Goal: Information Seeking & Learning: Learn about a topic

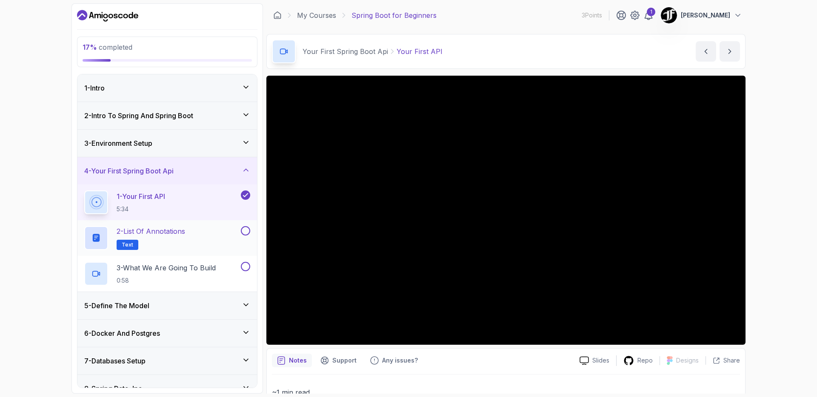
click at [189, 239] on div "2 - List of Annotations Text" at bounding box center [161, 238] width 155 height 24
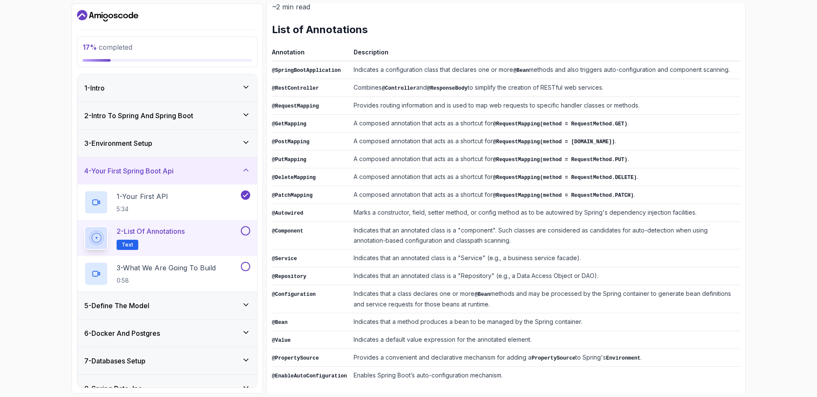
scroll to position [114, 0]
click at [207, 271] on p "3 - What We Are Going To Build" at bounding box center [166, 268] width 99 height 10
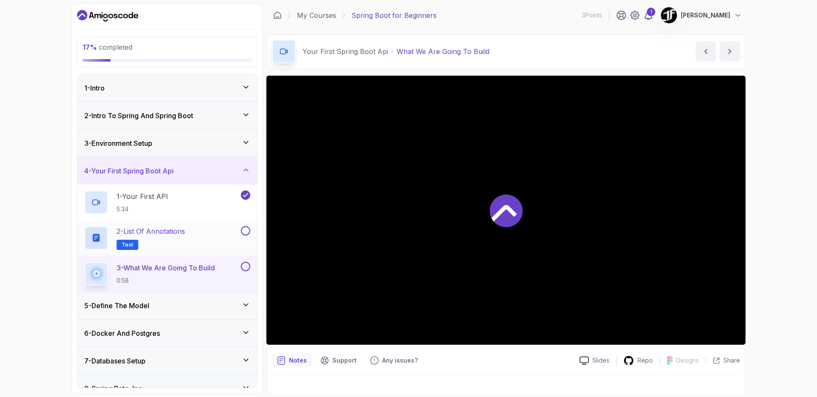
click at [225, 227] on div "2 - List of Annotations Text" at bounding box center [161, 238] width 155 height 24
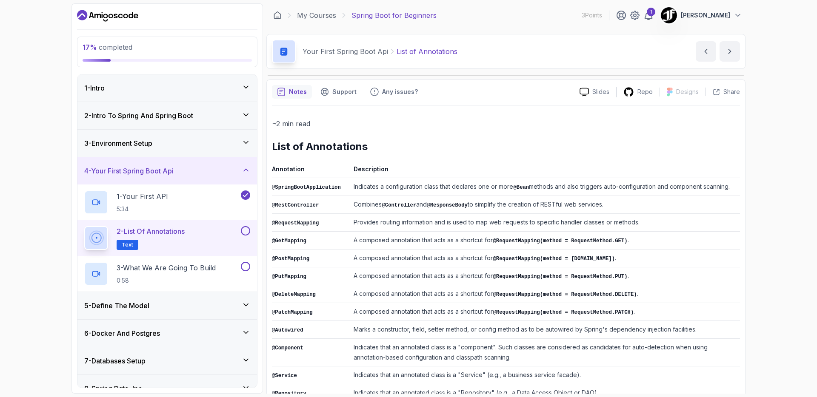
click at [245, 230] on button at bounding box center [245, 230] width 9 height 9
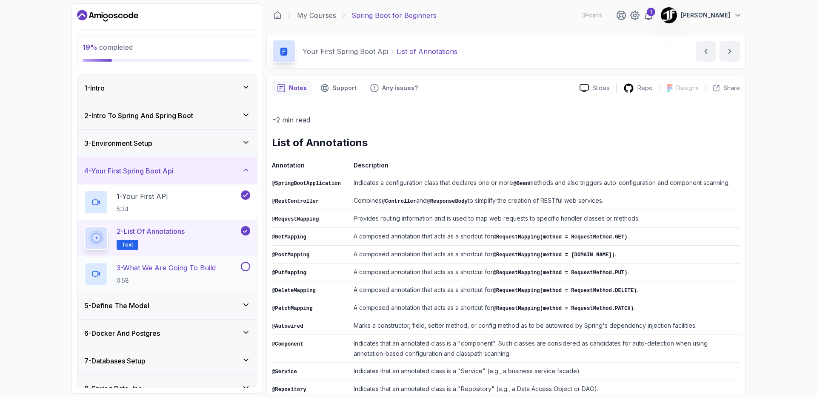
click at [211, 272] on p "3 - What We Are Going To Build" at bounding box center [166, 268] width 99 height 10
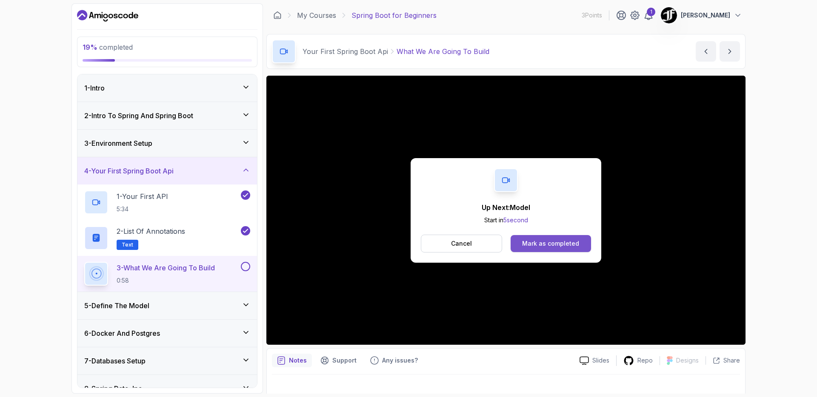
click at [547, 244] on div "Mark as completed" at bounding box center [550, 243] width 57 height 9
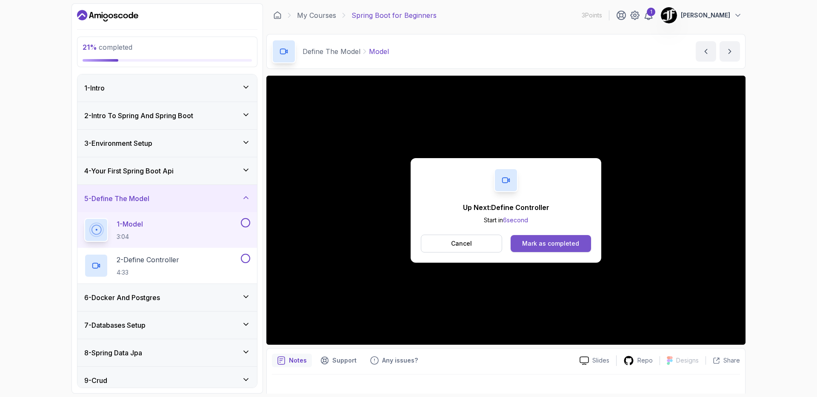
click at [549, 245] on div "Mark as completed" at bounding box center [550, 243] width 57 height 9
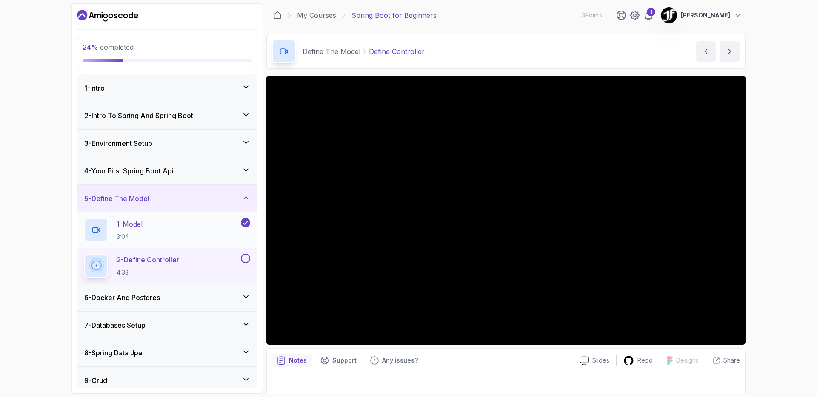
click at [173, 240] on div "1 - Model 3:04" at bounding box center [161, 230] width 155 height 24
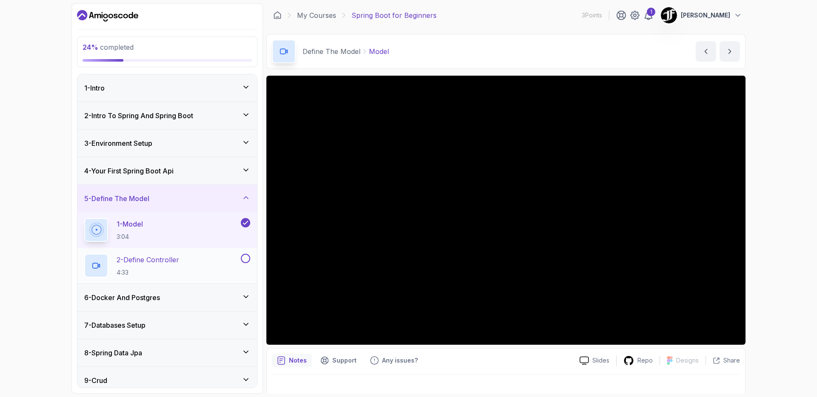
click at [152, 258] on p "2 - Define Controller" at bounding box center [148, 260] width 63 height 10
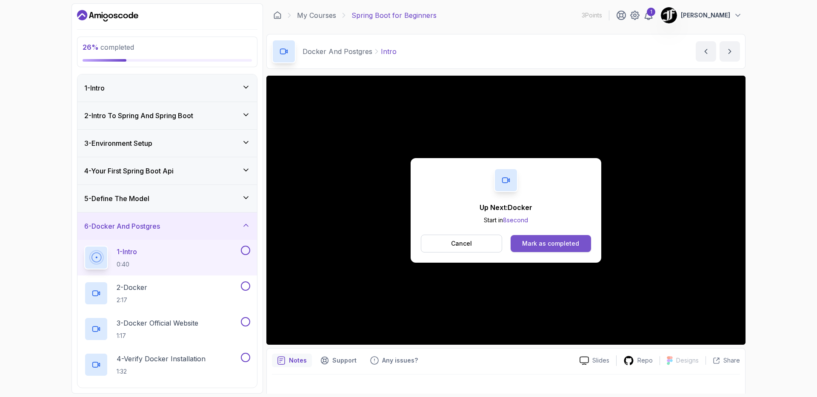
click at [546, 243] on div "Mark as completed" at bounding box center [550, 243] width 57 height 9
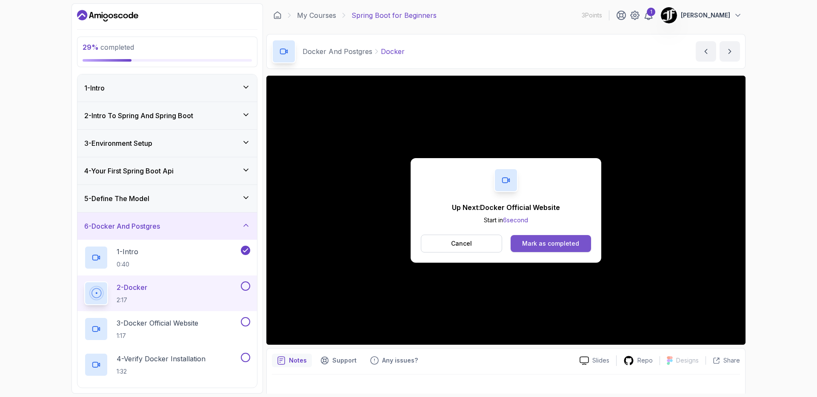
click at [537, 248] on button "Mark as completed" at bounding box center [550, 243] width 80 height 17
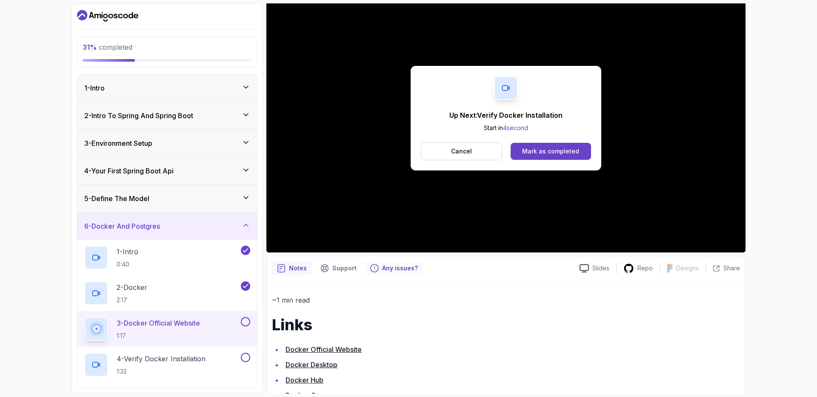
scroll to position [102, 0]
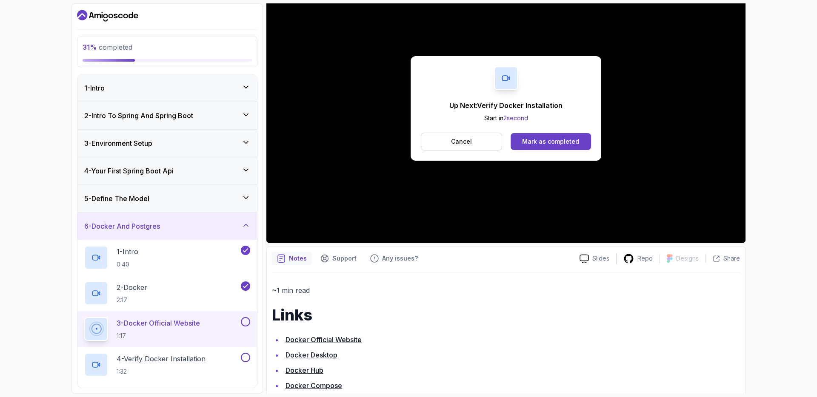
click at [245, 322] on button at bounding box center [245, 321] width 9 height 9
click at [248, 359] on button at bounding box center [245, 357] width 9 height 9
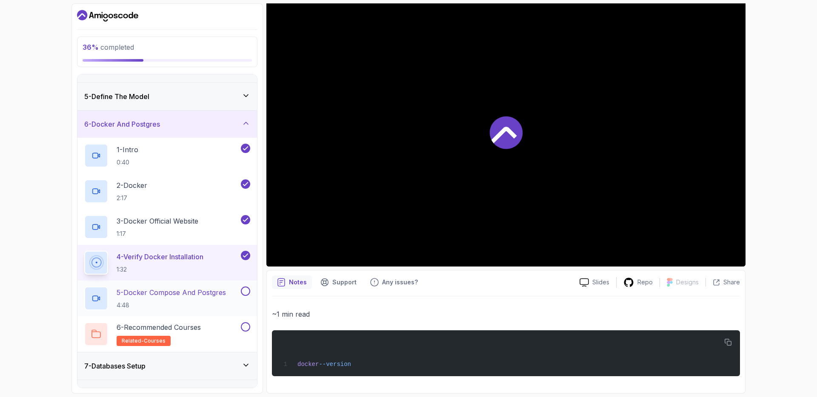
scroll to position [79, 0]
click at [206, 294] on p "5 - Docker Compose And Postgres" at bounding box center [171, 293] width 109 height 10
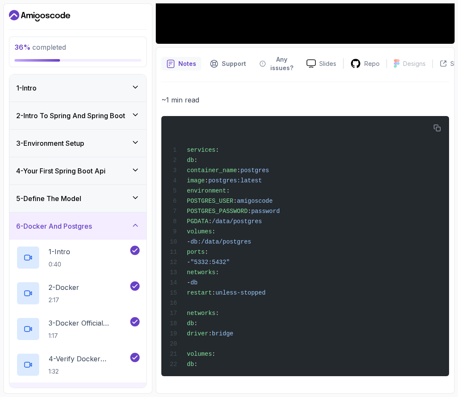
scroll to position [209, 0]
click at [434, 124] on icon "button" at bounding box center [437, 128] width 8 height 8
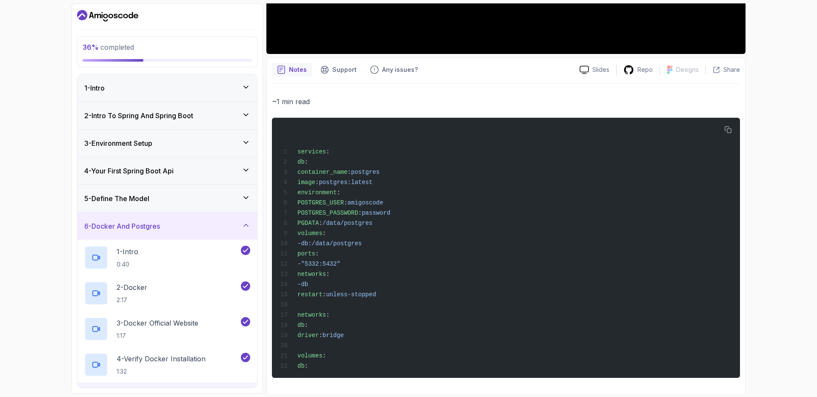
scroll to position [302, 0]
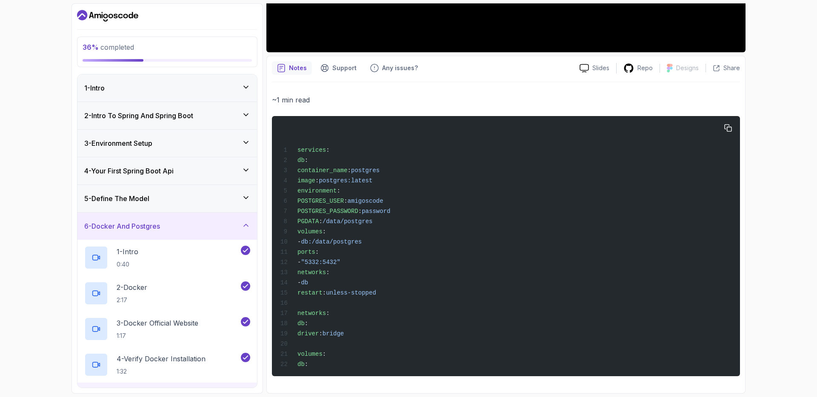
click at [462, 213] on div "services : db : container_name : postgres image : postgres:latest environment :…" at bounding box center [506, 246] width 454 height 250
click at [305, 348] on div "services : db : container_name : postgres image : postgres:latest environment :…" at bounding box center [506, 246] width 454 height 250
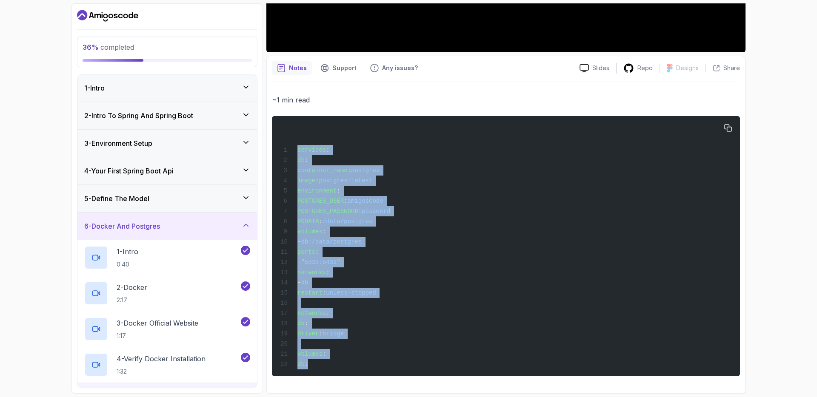
drag, startPoint x: 298, startPoint y: 143, endPoint x: 330, endPoint y: 361, distance: 220.1
click at [330, 361] on div "services : db : container_name : postgres image : postgres:latest environment :…" at bounding box center [506, 246] width 454 height 250
click at [380, 304] on div "services : db : container_name : postgres image : postgres:latest environment :…" at bounding box center [506, 246] width 454 height 250
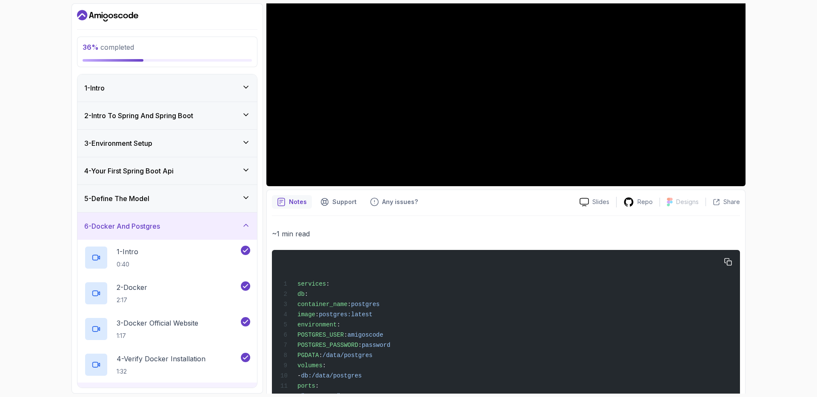
scroll to position [0, 0]
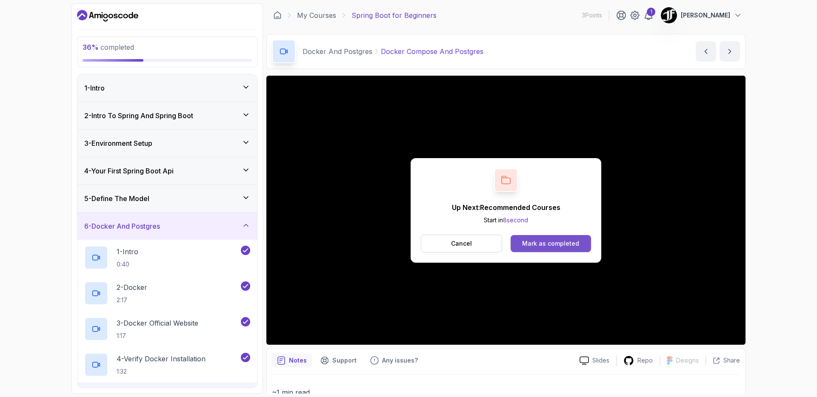
click at [534, 245] on div "Mark as completed" at bounding box center [550, 243] width 57 height 9
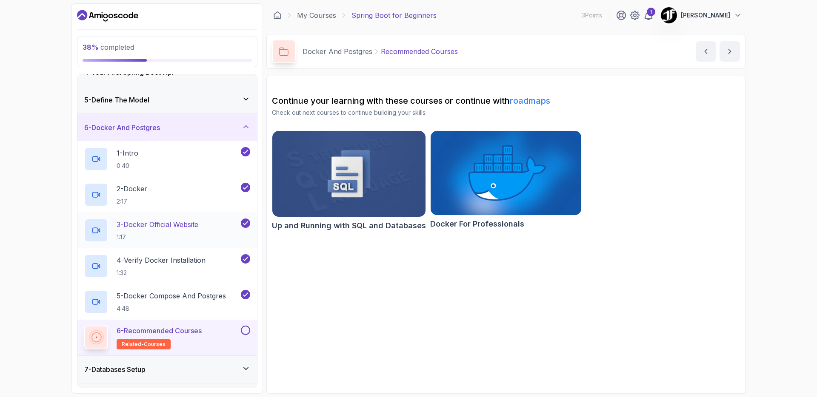
scroll to position [102, 0]
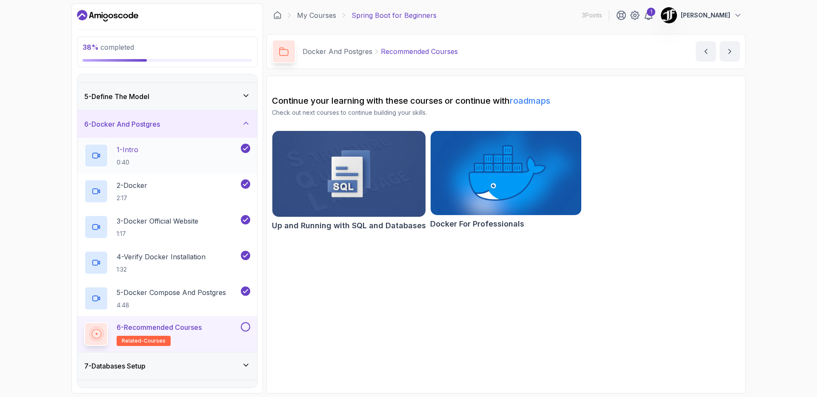
click at [143, 162] on div "1 - Intro 0:40" at bounding box center [161, 156] width 155 height 24
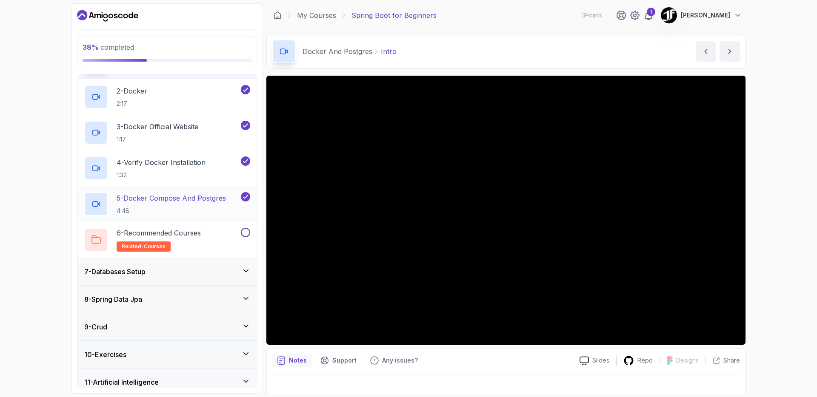
scroll to position [204, 0]
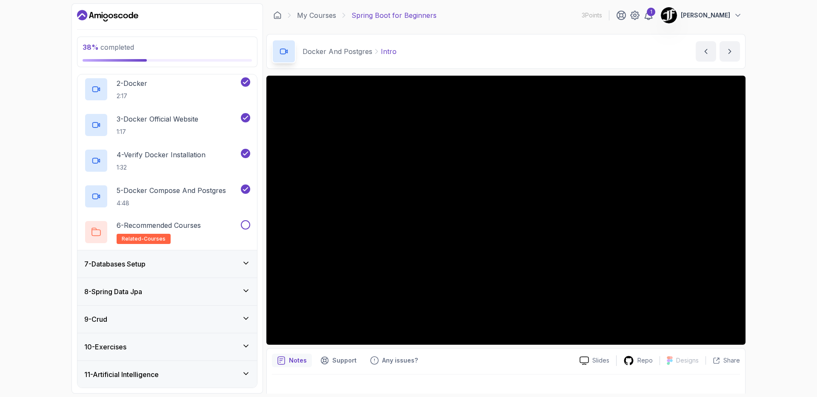
click at [223, 263] on div "7 - Databases Setup" at bounding box center [167, 264] width 166 height 10
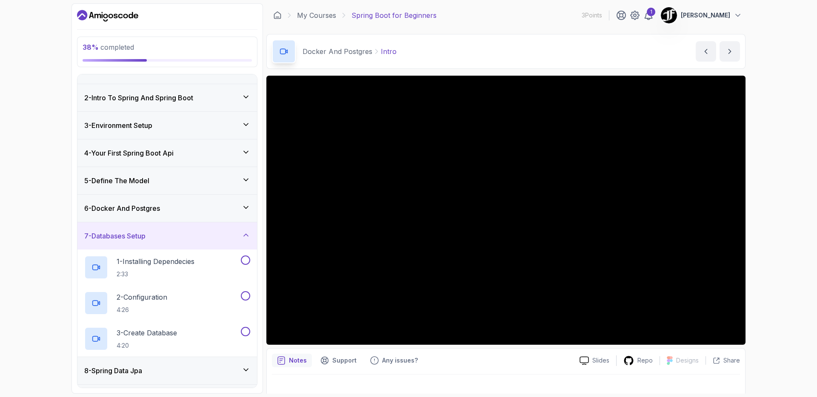
scroll to position [120, 0]
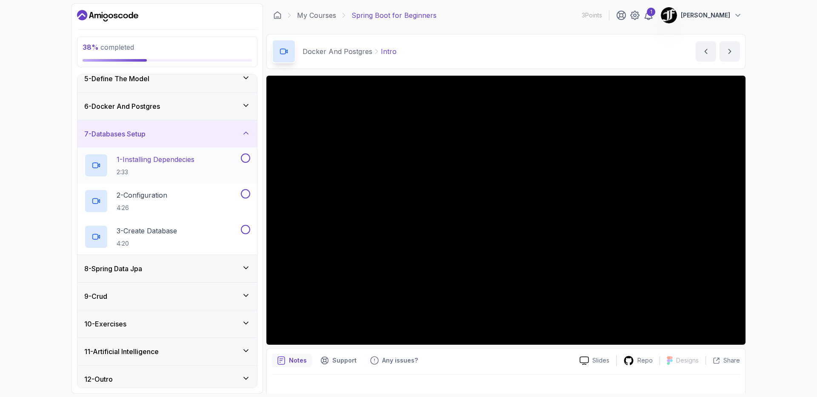
click at [185, 168] on p "2:33" at bounding box center [156, 172] width 78 height 9
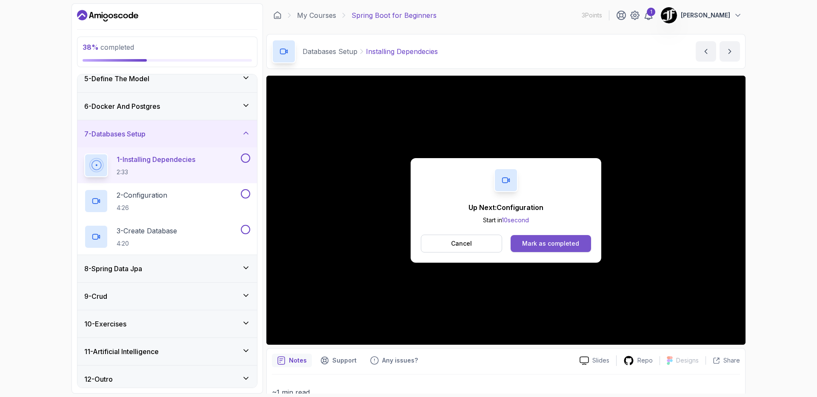
click at [541, 241] on div "Mark as completed" at bounding box center [550, 243] width 57 height 9
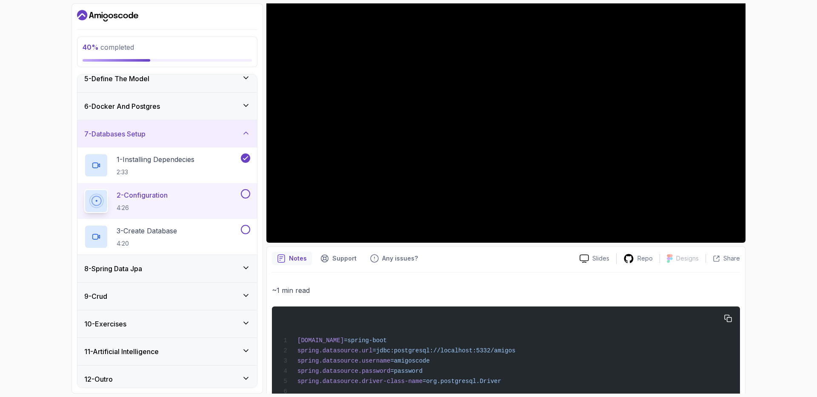
scroll to position [204, 0]
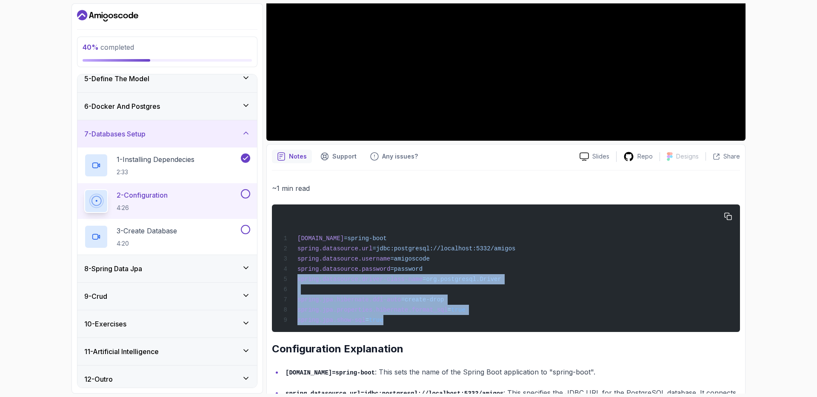
drag, startPoint x: 390, startPoint y: 325, endPoint x: 293, endPoint y: 282, distance: 106.4
click at [293, 282] on div "[DOMAIN_NAME] =spring-boot spring.datasource.url =jdbc:postgresql://localhost:5…" at bounding box center [506, 268] width 454 height 117
copy code "spring.datasource.driver-class-name =org.postgresql.Driver spring.jpa.hibernate…"
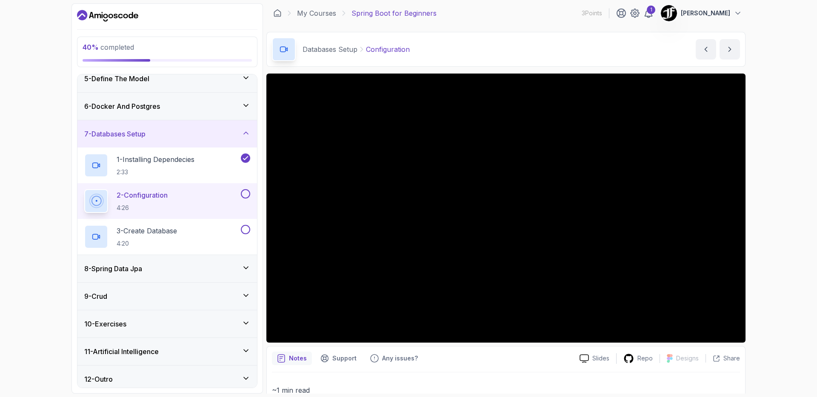
scroll to position [0, 0]
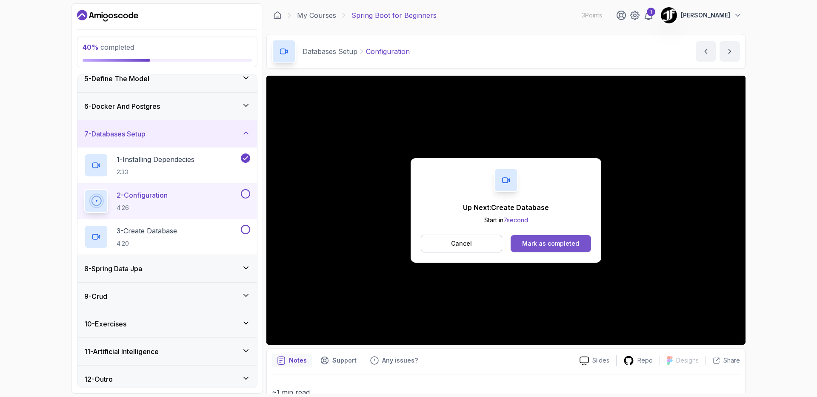
click at [529, 239] on div "Mark as completed" at bounding box center [550, 243] width 57 height 9
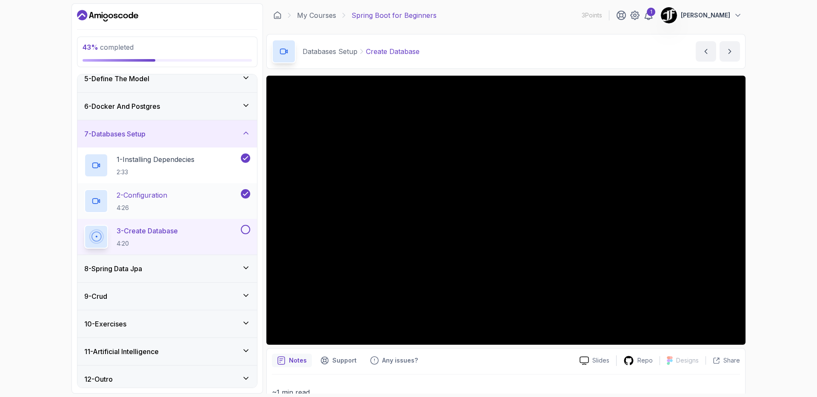
click at [162, 197] on p "2 - Configuration" at bounding box center [142, 195] width 51 height 10
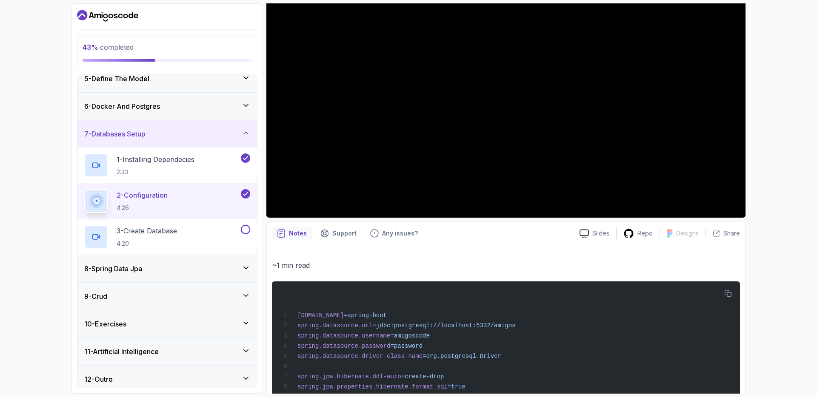
scroll to position [204, 0]
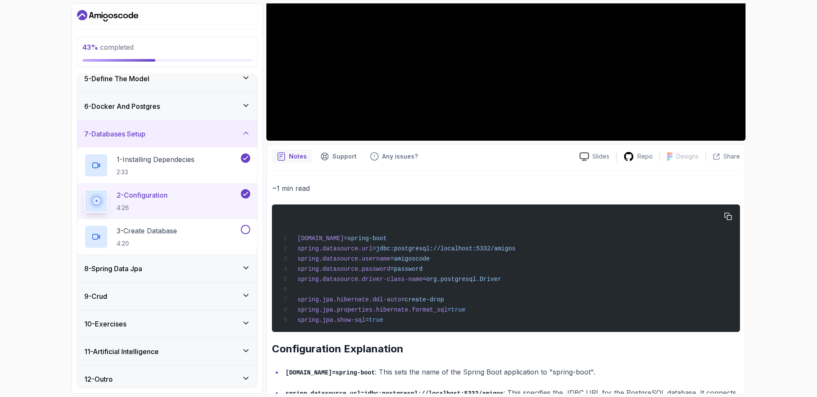
click at [735, 215] on pre "[DOMAIN_NAME] =spring-boot spring.datasource.url =jdbc:postgresql://localhost:5…" at bounding box center [506, 269] width 468 height 128
click at [728, 218] on icon "button" at bounding box center [728, 217] width 8 height 8
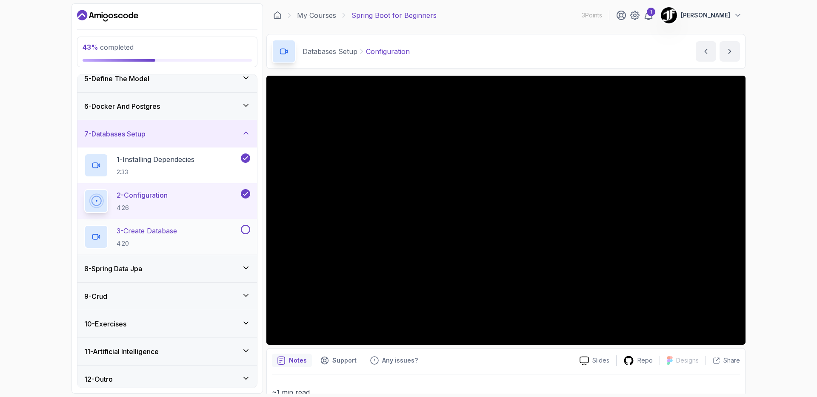
click at [178, 224] on div "3 - Create Database 4:20" at bounding box center [167, 237] width 180 height 36
click at [147, 241] on p "4:20" at bounding box center [147, 243] width 60 height 9
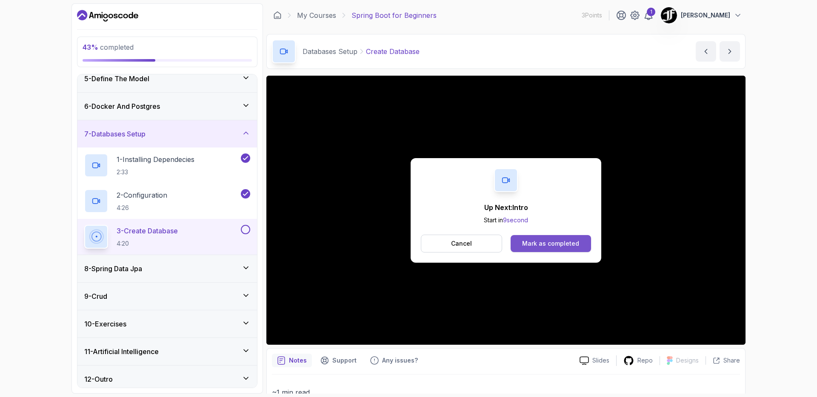
click at [542, 244] on div "Mark as completed" at bounding box center [550, 243] width 57 height 9
